Goal: Obtain resource: Download file/media

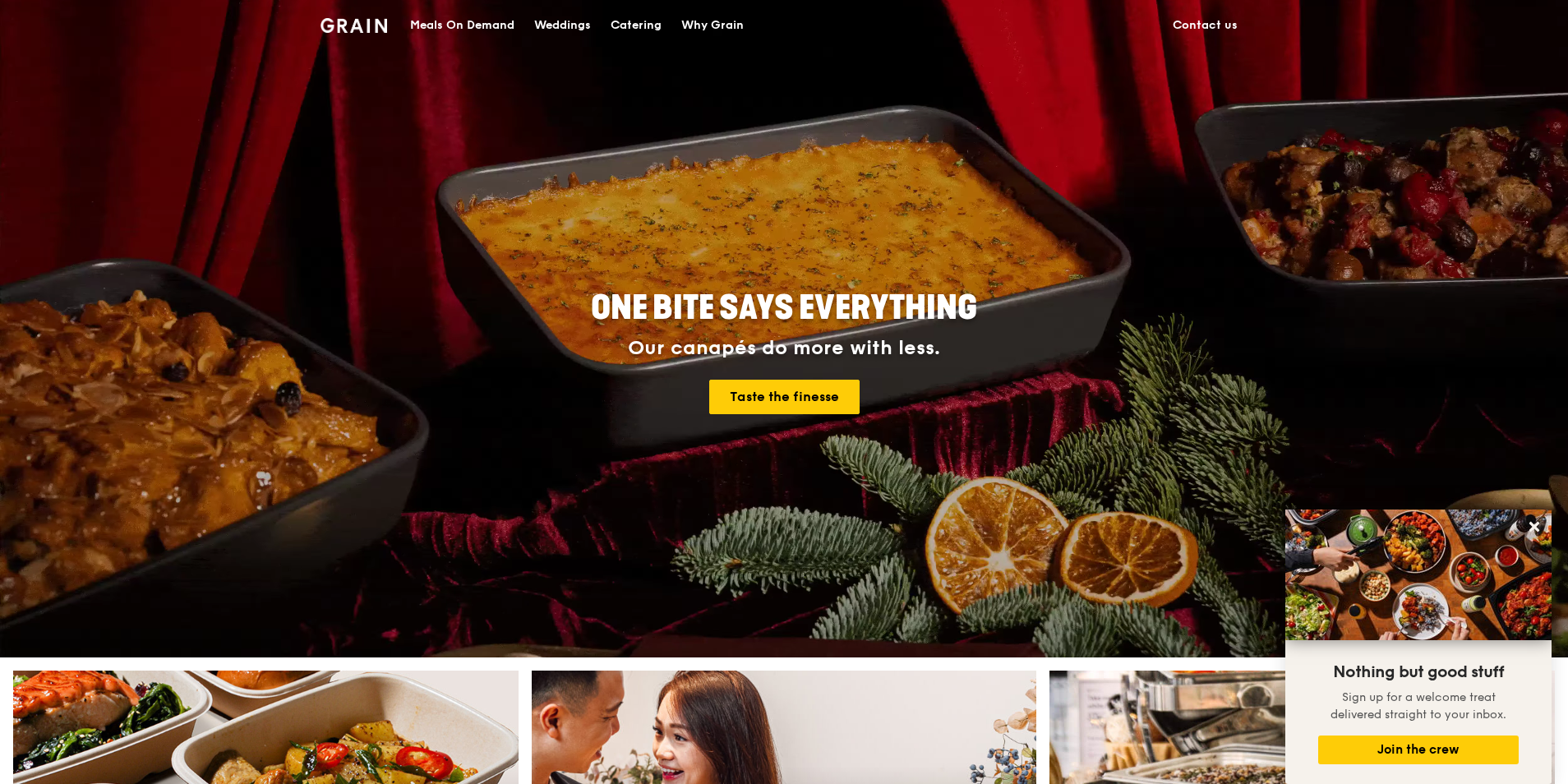
click at [652, 20] on div "Catering" at bounding box center [635, 26] width 51 height 50
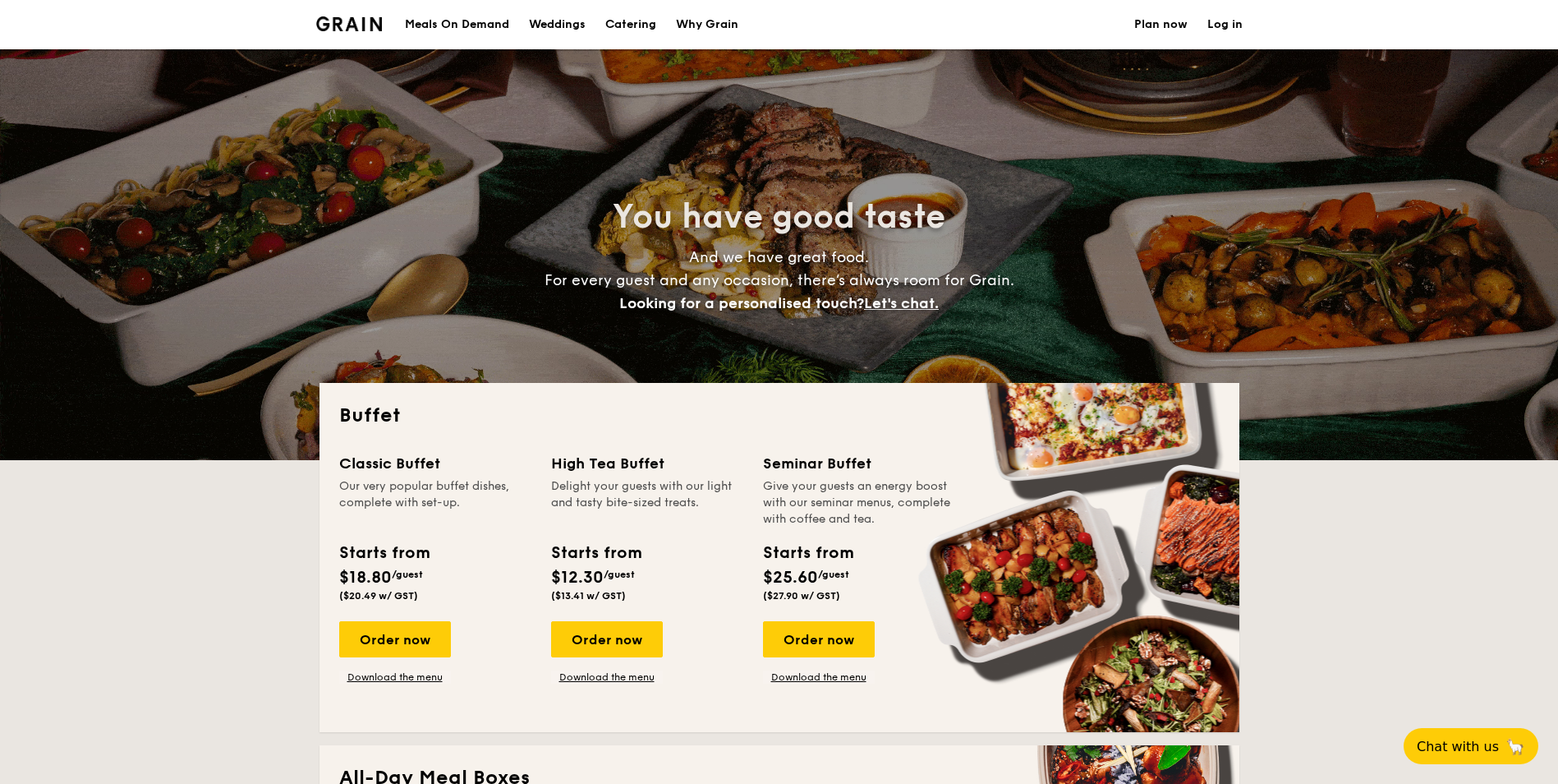
select select
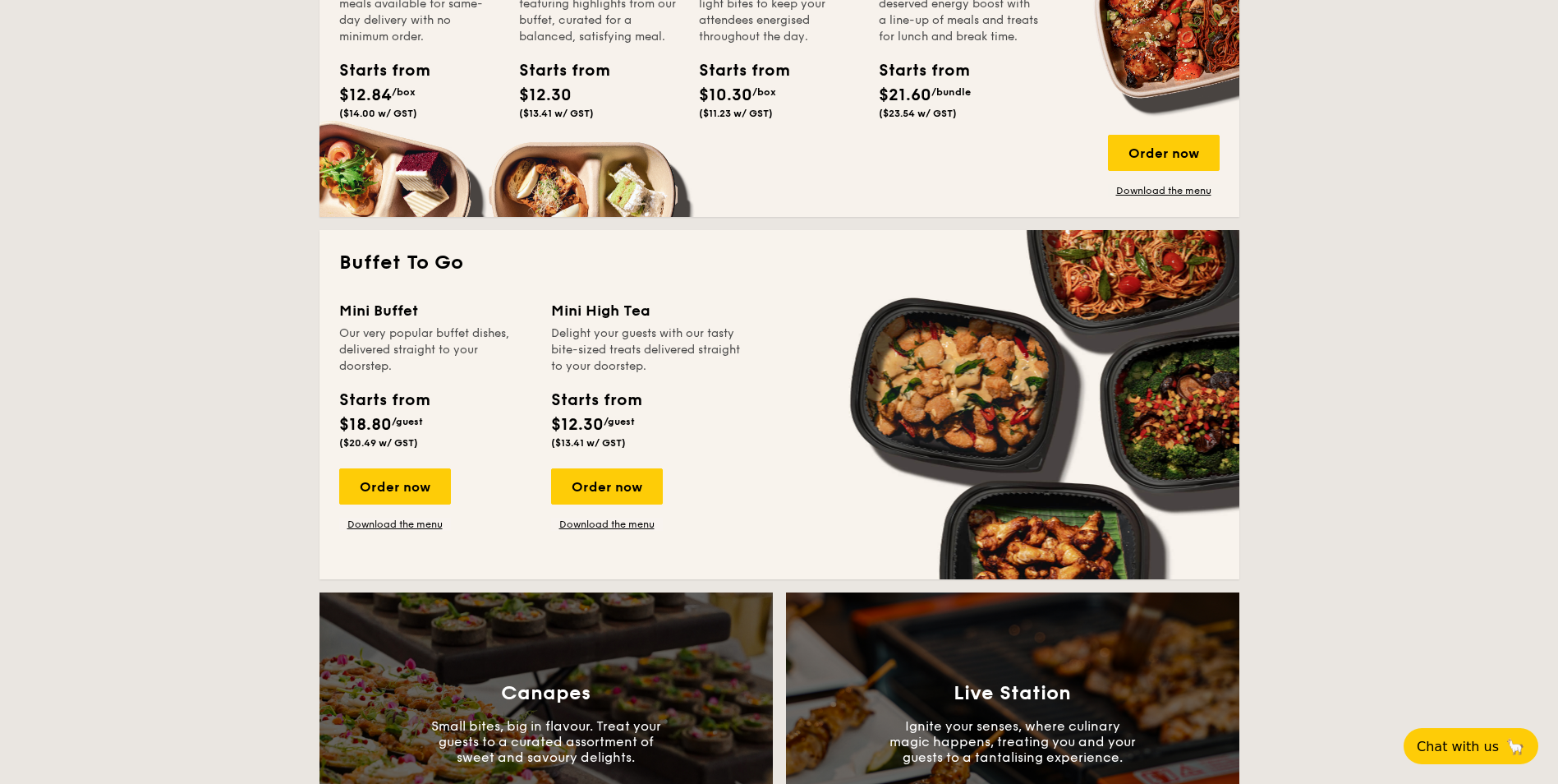
scroll to position [904, 0]
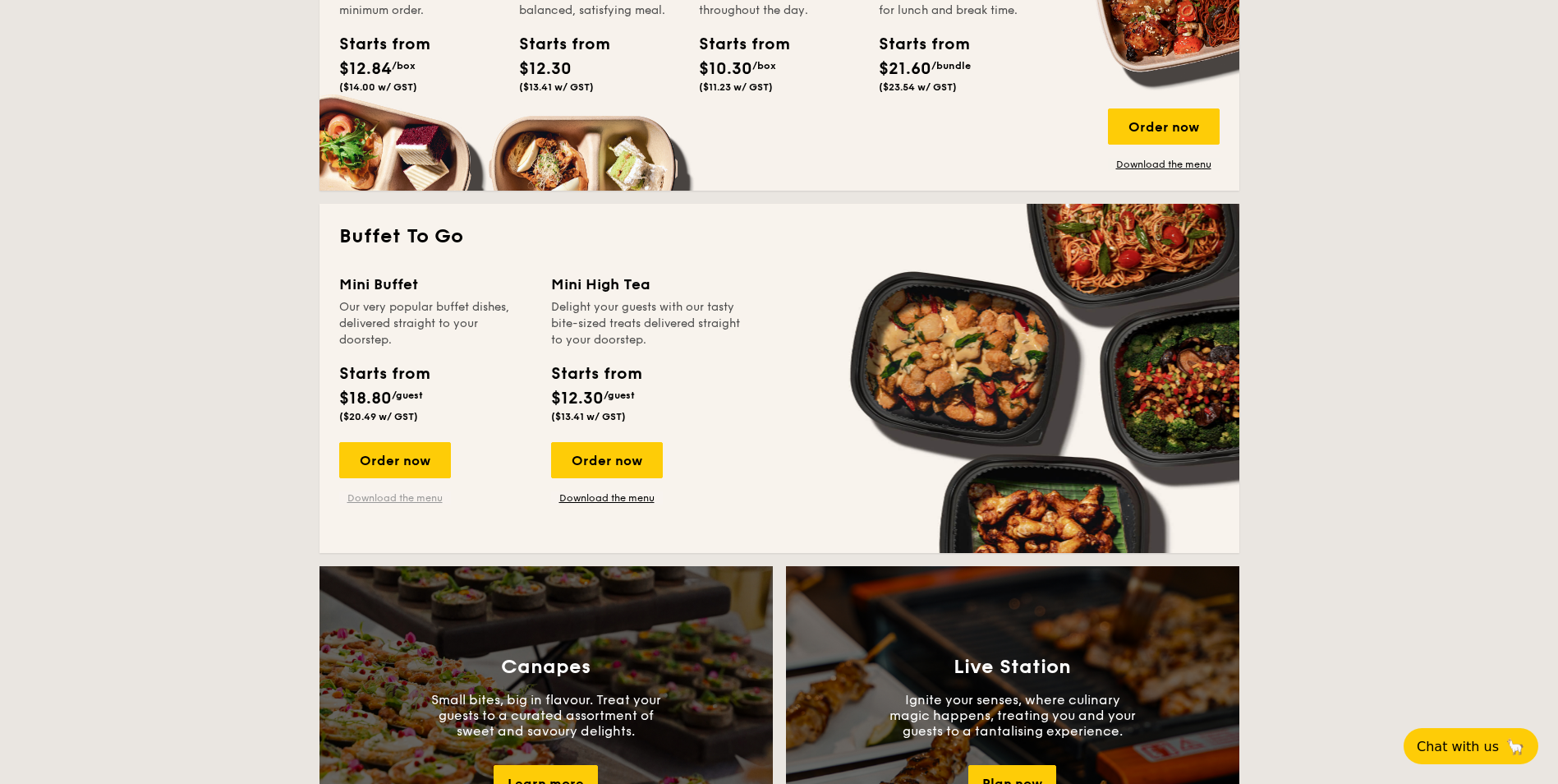
click at [420, 491] on link "Download the menu" at bounding box center [395, 498] width 111 height 13
